Goal: Complete application form

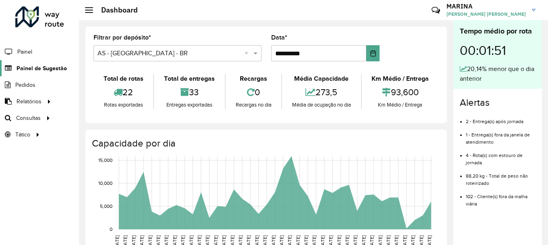
click at [36, 66] on span "Painel de Sugestão" at bounding box center [42, 68] width 50 height 8
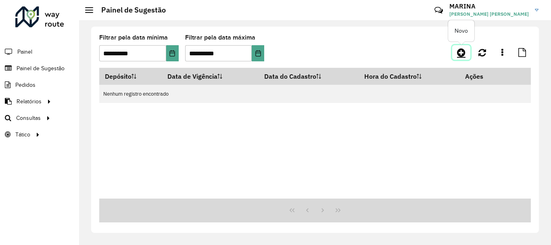
click at [463, 52] on icon at bounding box center [461, 53] width 8 height 10
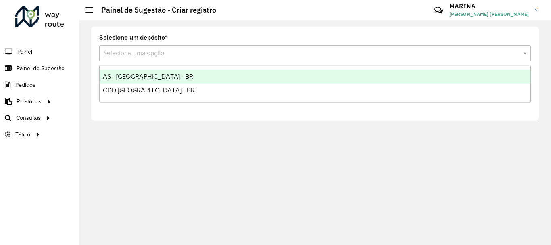
click at [146, 50] on input "text" at bounding box center [306, 54] width 407 height 10
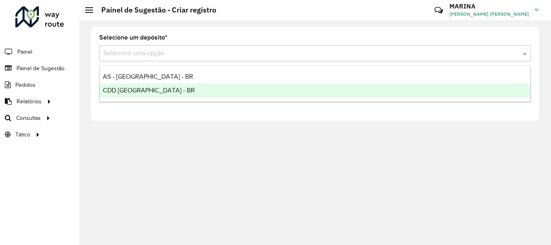
click at [133, 89] on span "CDD [GEOGRAPHIC_DATA] - BR" at bounding box center [149, 90] width 92 height 7
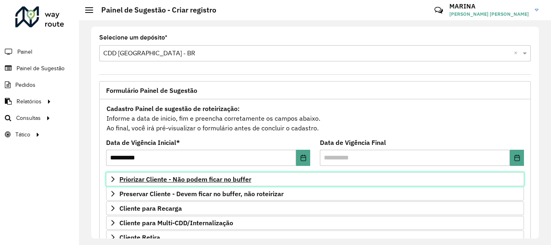
click at [110, 177] on icon at bounding box center [113, 179] width 6 height 6
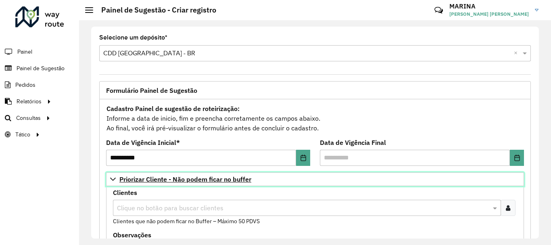
scroll to position [40, 0]
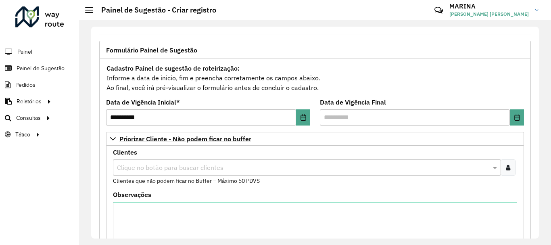
click at [136, 168] on input "text" at bounding box center [303, 168] width 376 height 10
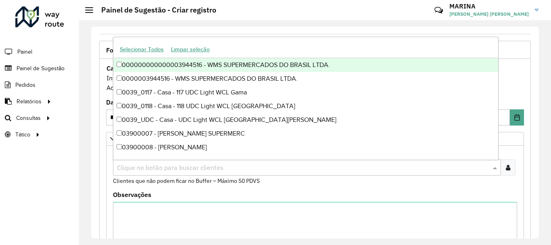
paste input "*****"
type input "*****"
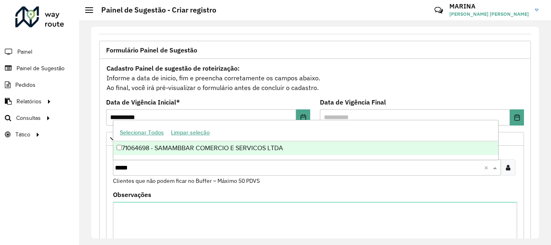
click at [184, 144] on div "71064698 - SAMAMBBAR COMERCIO E SERVICOS LTDA" at bounding box center [305, 148] width 385 height 14
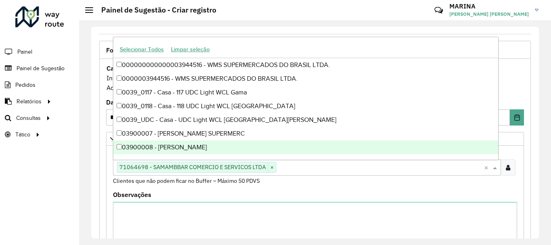
click at [75, 186] on div "Roteirizador AmbevTech Painel Painel de Sugestão Pedidos Relatórios Clientes Cl…" at bounding box center [39, 122] width 79 height 245
